Goal: Entertainment & Leisure: Consume media (video, audio)

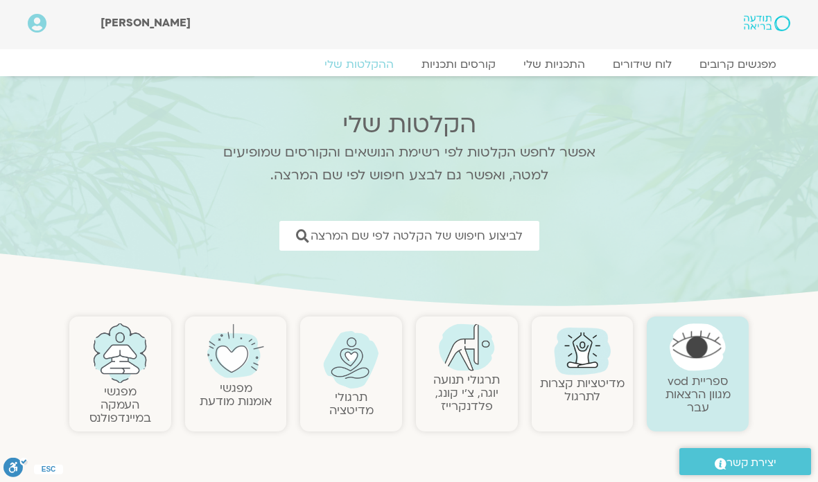
click at [298, 401] on div "ספריית vod מגוון הרצאות עבר מדיטציות קצרות לתרגול תרגולי תנועה יוגה, צ׳י קונג, …" at bounding box center [408, 374] width 679 height 129
click at [125, 385] on link "מפגשי העמקה במיינדפולנס" at bounding box center [120, 405] width 62 height 42
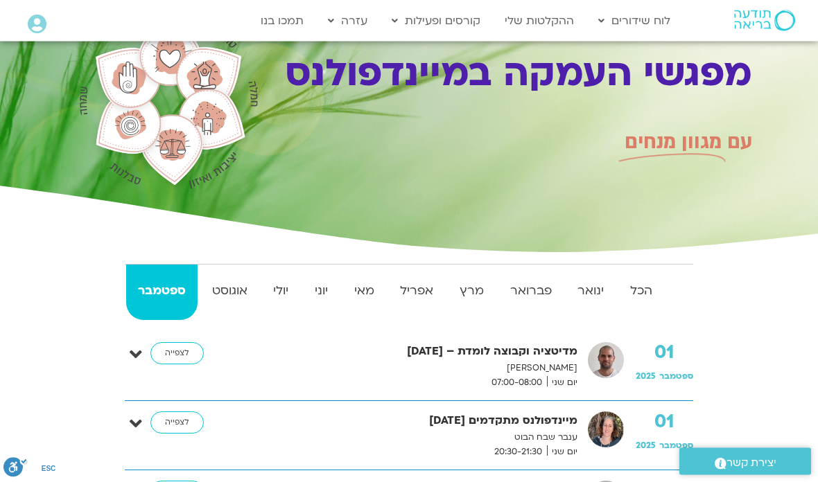
scroll to position [72, 0]
click at [590, 286] on strong "ינואר" at bounding box center [591, 291] width 50 height 21
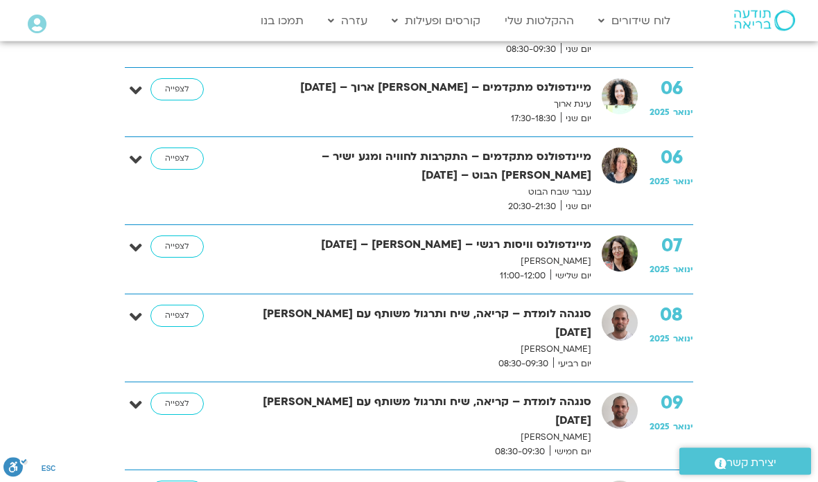
scroll to position [947, 0]
click at [167, 305] on link "לצפייה" at bounding box center [176, 316] width 53 height 22
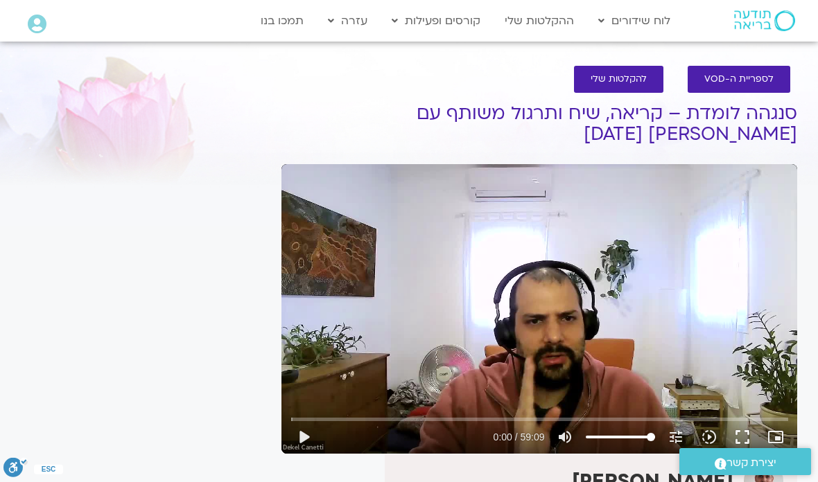
click at [310, 434] on button "play_arrow" at bounding box center [303, 437] width 33 height 33
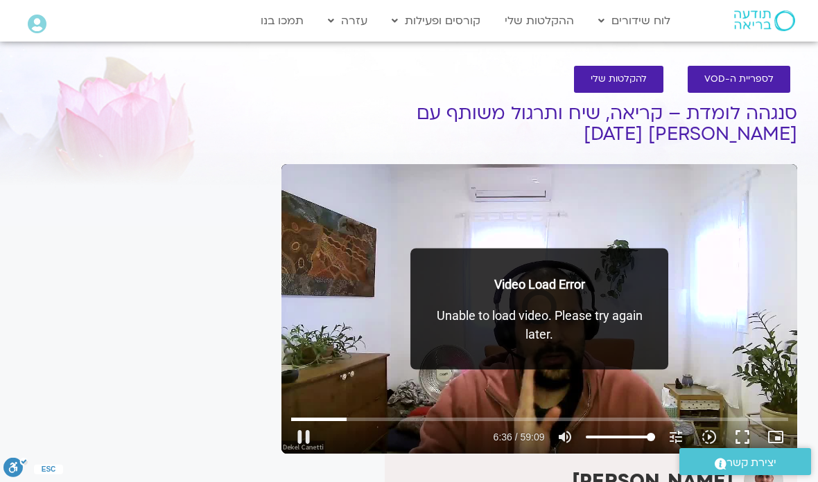
click at [310, 437] on button "pause" at bounding box center [303, 437] width 33 height 33
click at [304, 430] on button "play_arrow" at bounding box center [303, 437] width 33 height 33
type input "321.37510634302"
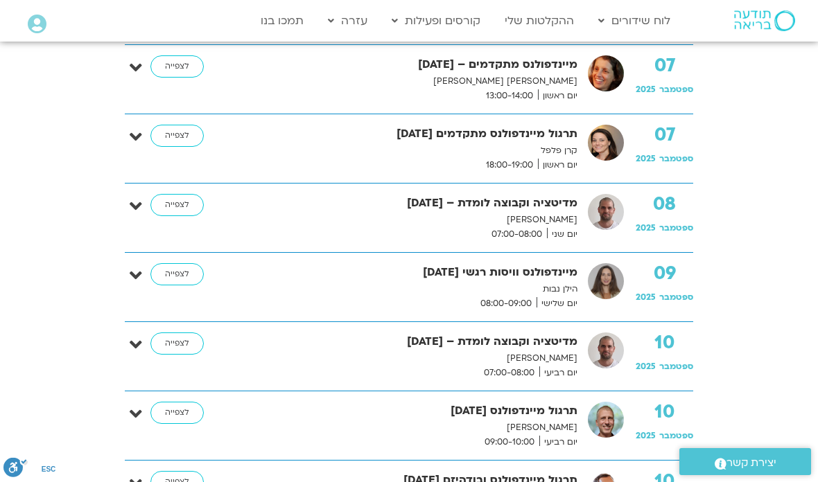
scroll to position [705, 0]
click at [175, 207] on link "לצפייה" at bounding box center [176, 206] width 53 height 22
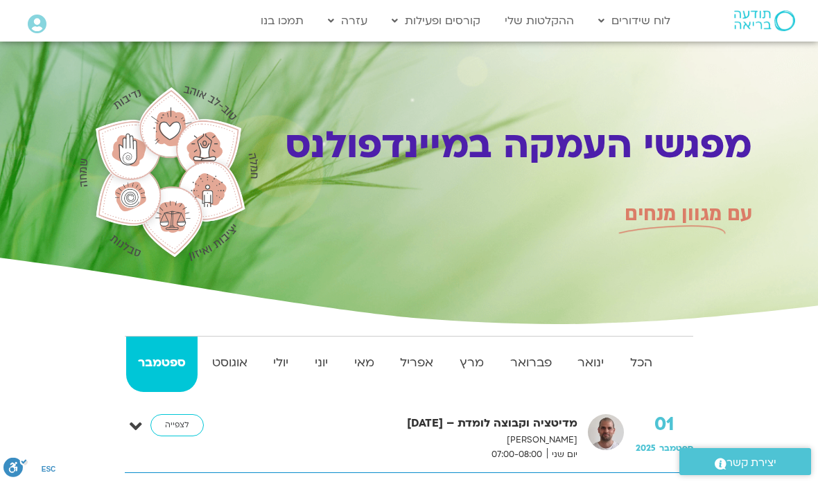
click at [593, 360] on strong "ינואר" at bounding box center [591, 363] width 50 height 21
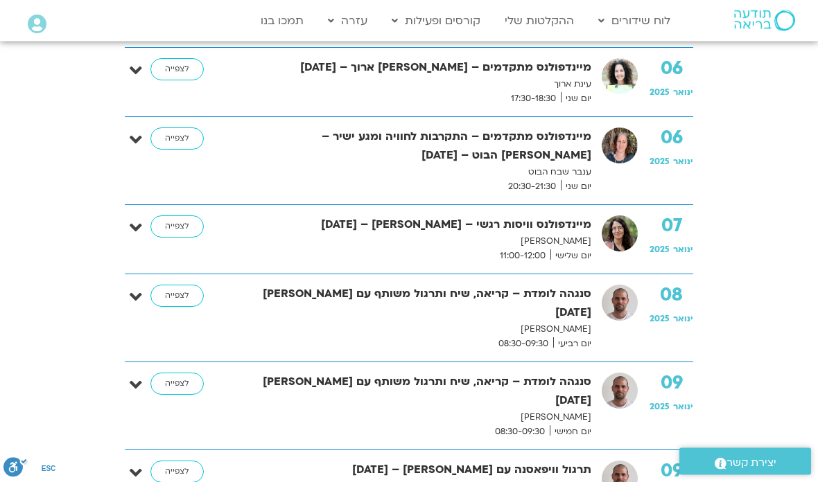
scroll to position [976, 0]
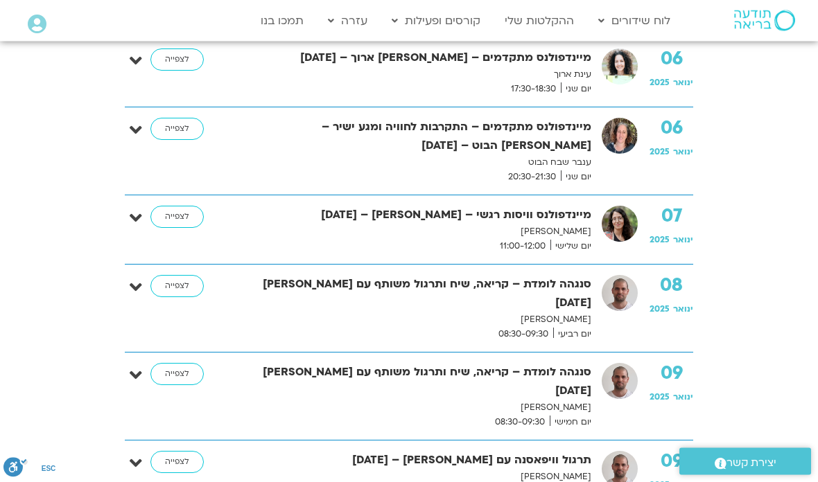
click at [176, 276] on link "לצפייה" at bounding box center [176, 287] width 53 height 22
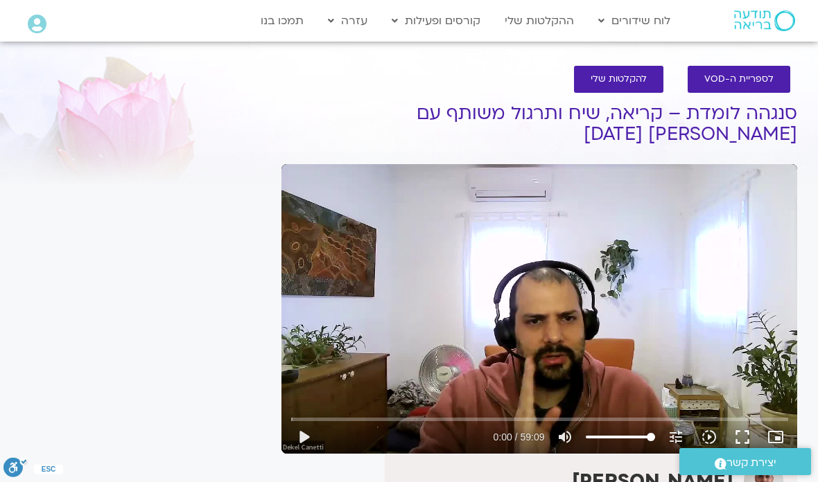
click at [310, 443] on button "play_arrow" at bounding box center [303, 437] width 33 height 33
click at [307, 443] on button "pause" at bounding box center [303, 437] width 33 height 33
type input "1007.63334951401"
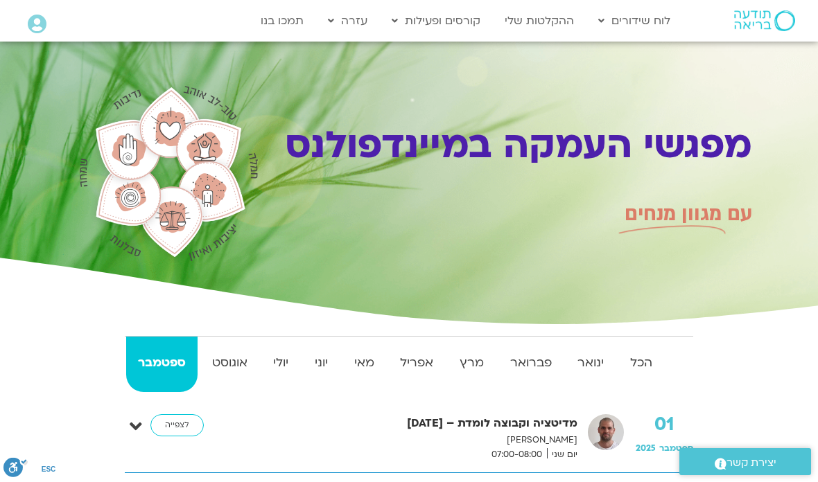
click at [697, 57] on link "לוח שידורים יומי" at bounding box center [667, 50] width 153 height 32
